Goal: Information Seeking & Learning: Check status

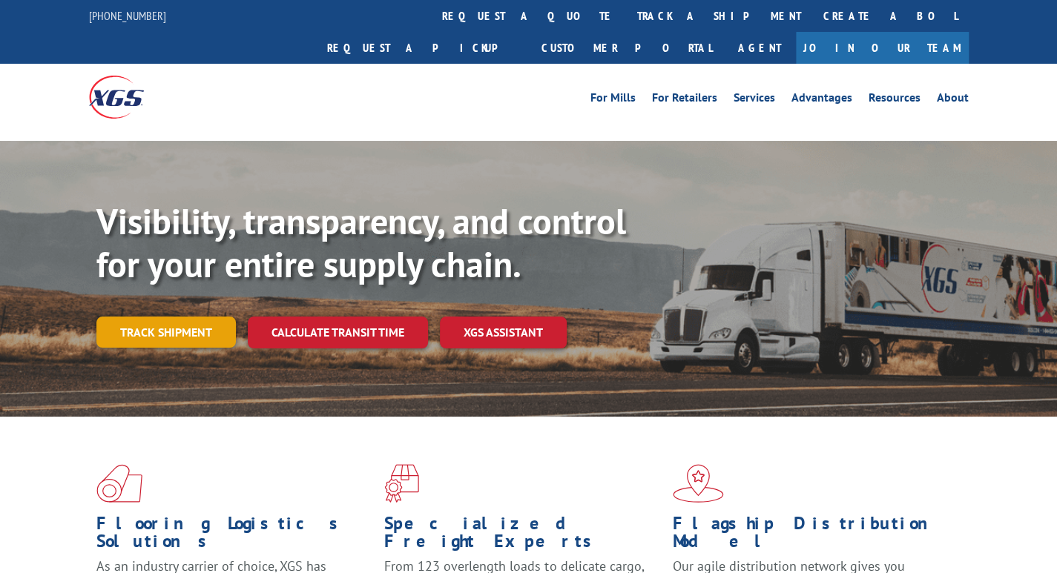
click at [199, 317] on link "Track shipment" at bounding box center [165, 332] width 139 height 31
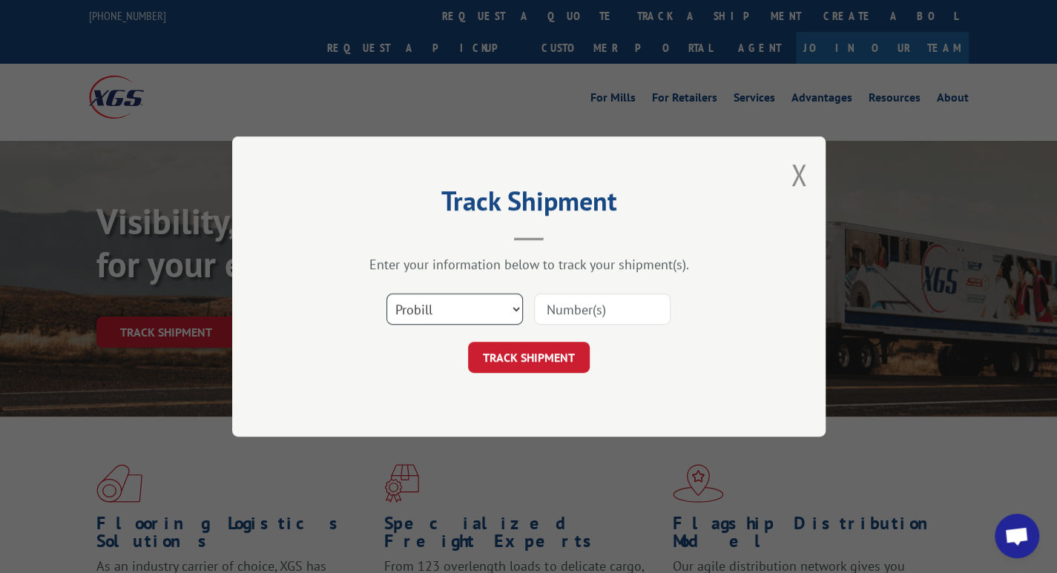
click at [410, 309] on select "Select category... Probill BOL PO" at bounding box center [455, 309] width 137 height 31
select select "bol"
click at [387, 294] on select "Select category... Probill BOL PO" at bounding box center [455, 309] width 137 height 31
click at [590, 315] on input at bounding box center [602, 309] width 137 height 31
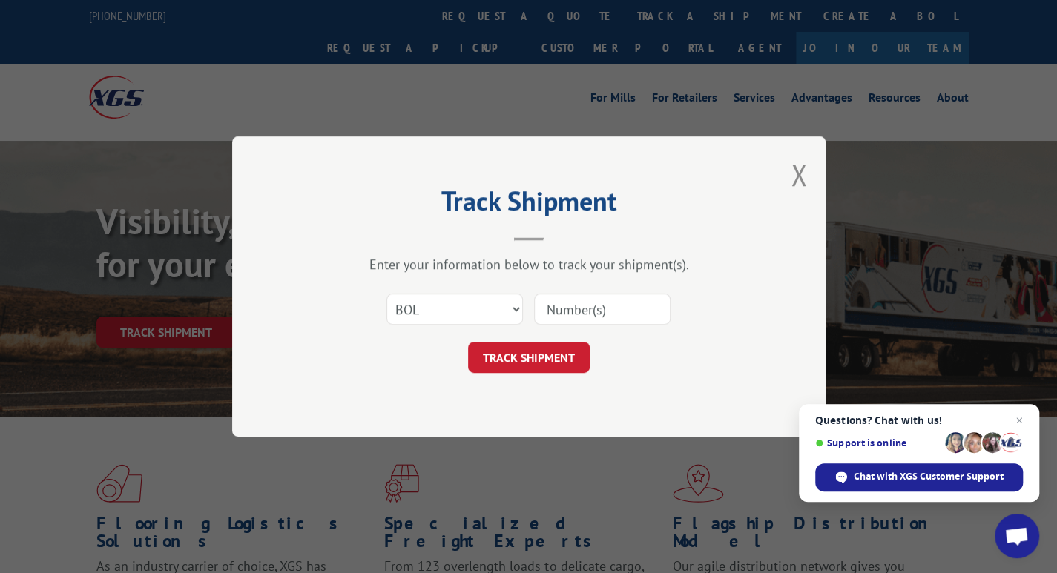
paste input "369598"
type input "369598"
click at [533, 354] on button "TRACK SHIPMENT" at bounding box center [529, 357] width 122 height 31
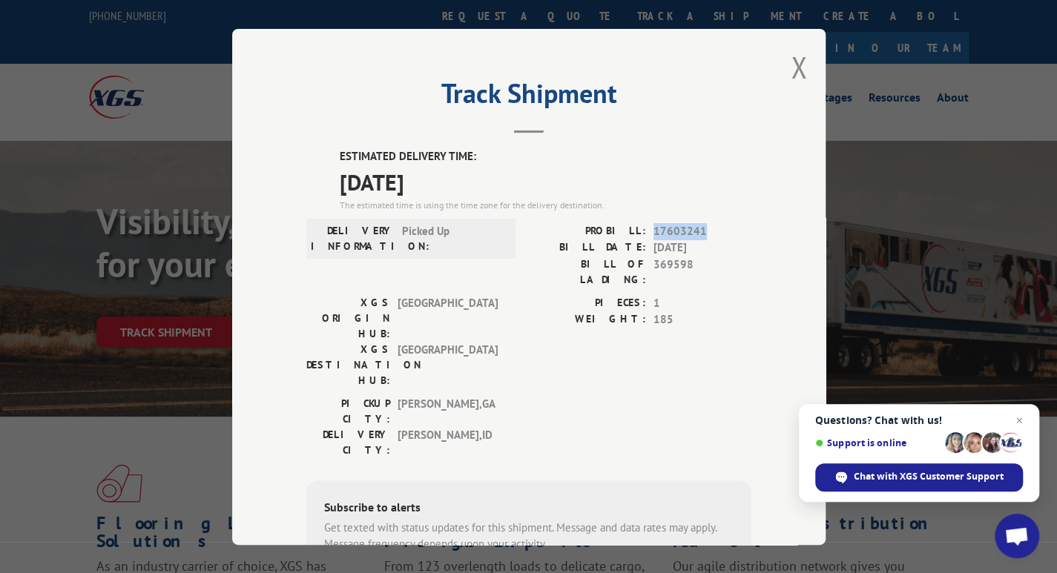
drag, startPoint x: 702, startPoint y: 228, endPoint x: 648, endPoint y: 231, distance: 53.5
click at [654, 231] on span "17603241" at bounding box center [703, 231] width 98 height 17
copy span "17603241"
click at [791, 65] on button "Close modal" at bounding box center [799, 66] width 16 height 39
